Goal: Check status

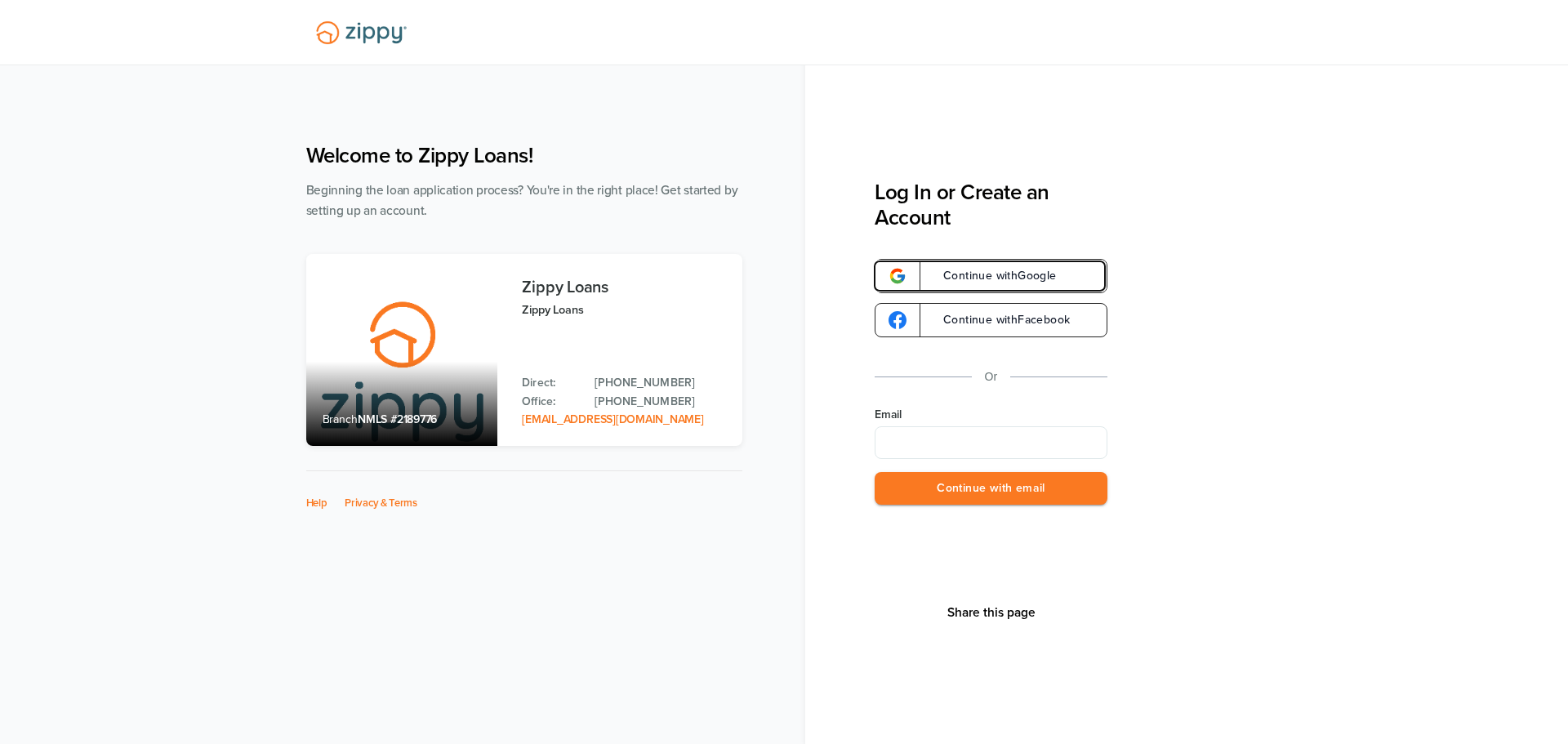
click at [921, 273] on link "Continue with Google" at bounding box center [991, 276] width 233 height 35
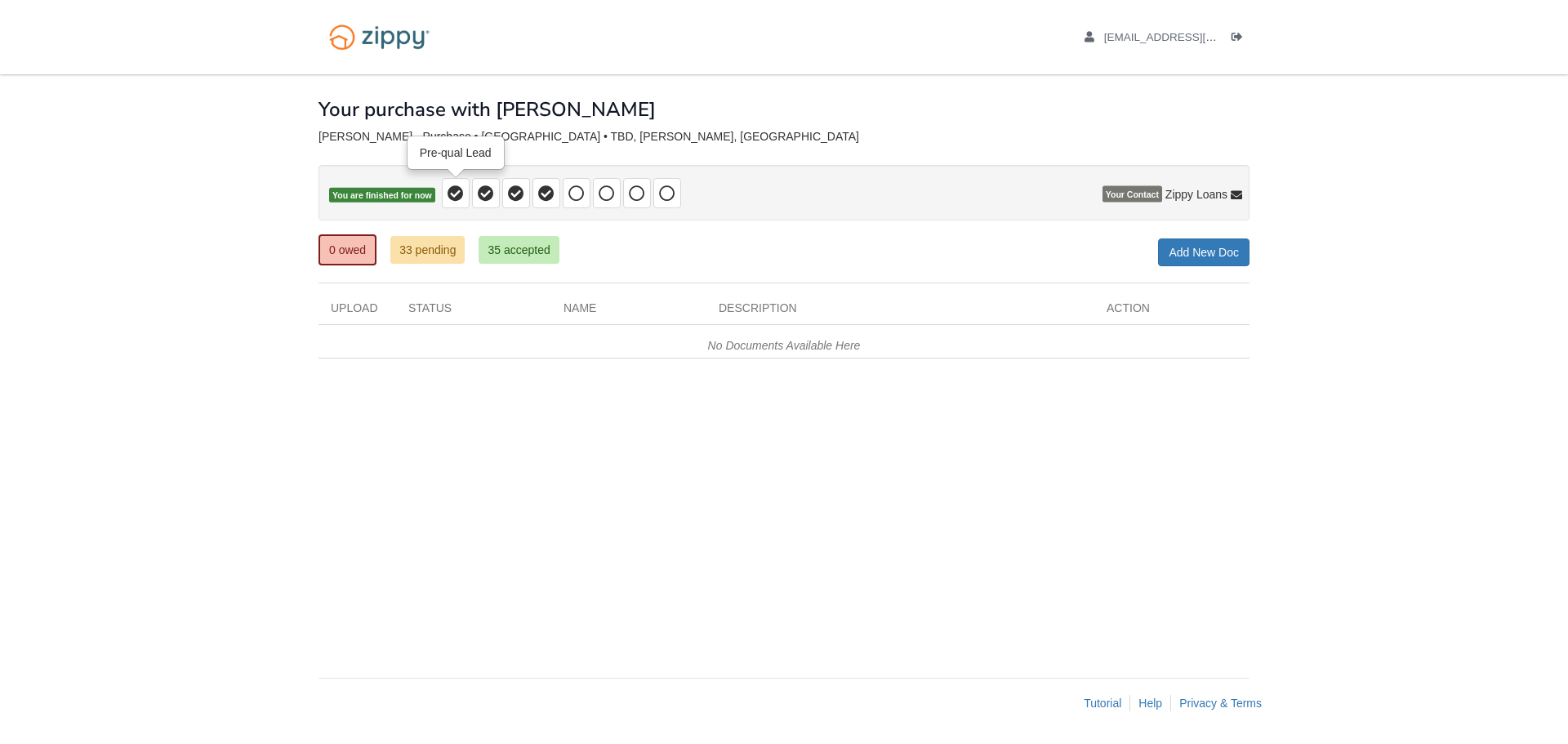
click at [451, 196] on icon at bounding box center [456, 194] width 16 height 16
click at [479, 199] on icon at bounding box center [486, 194] width 16 height 16
click at [535, 252] on link "35 accepted" at bounding box center [519, 249] width 80 height 27
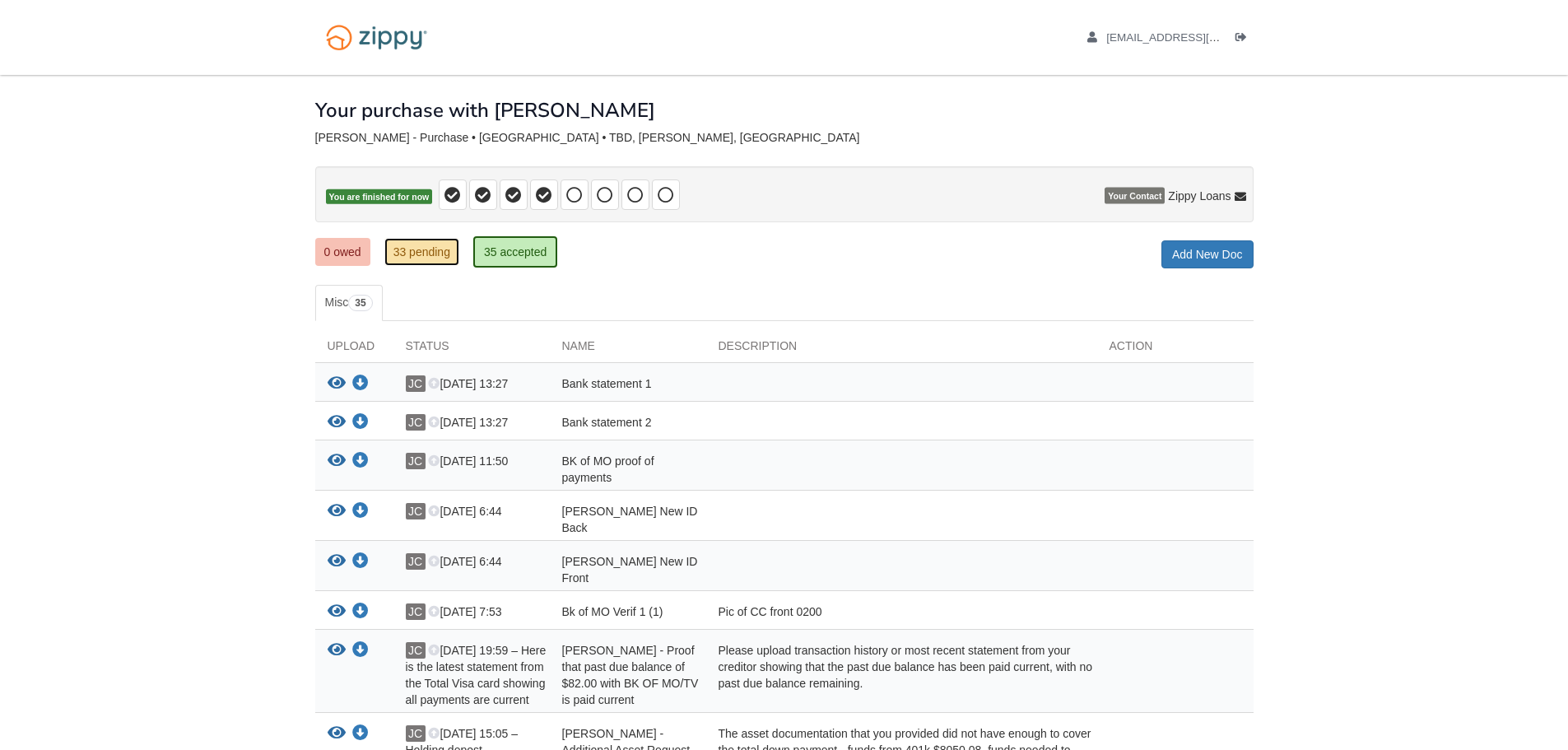
click at [406, 257] on link "33 pending" at bounding box center [422, 251] width 75 height 28
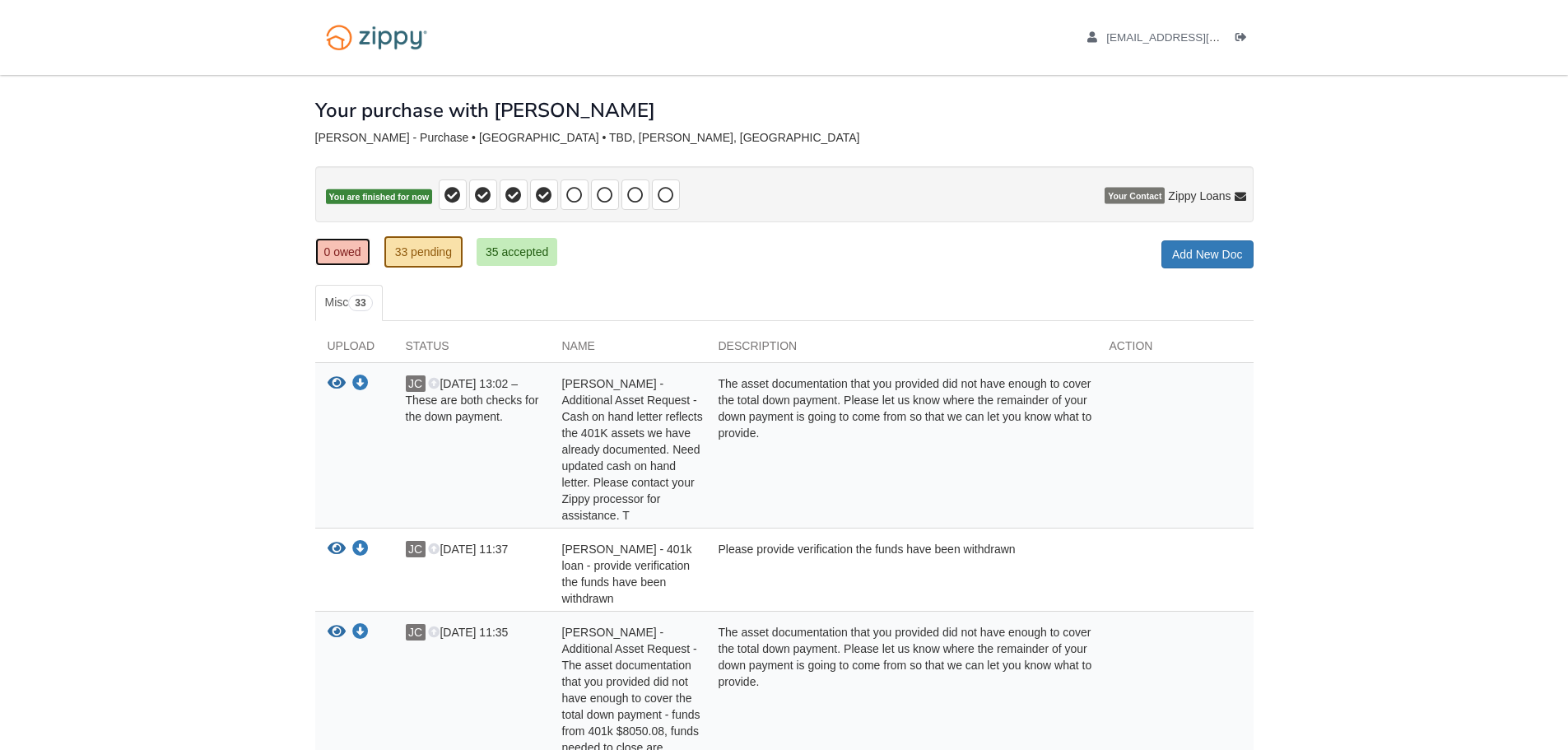
click at [341, 253] on link "0 owed" at bounding box center [343, 251] width 55 height 28
